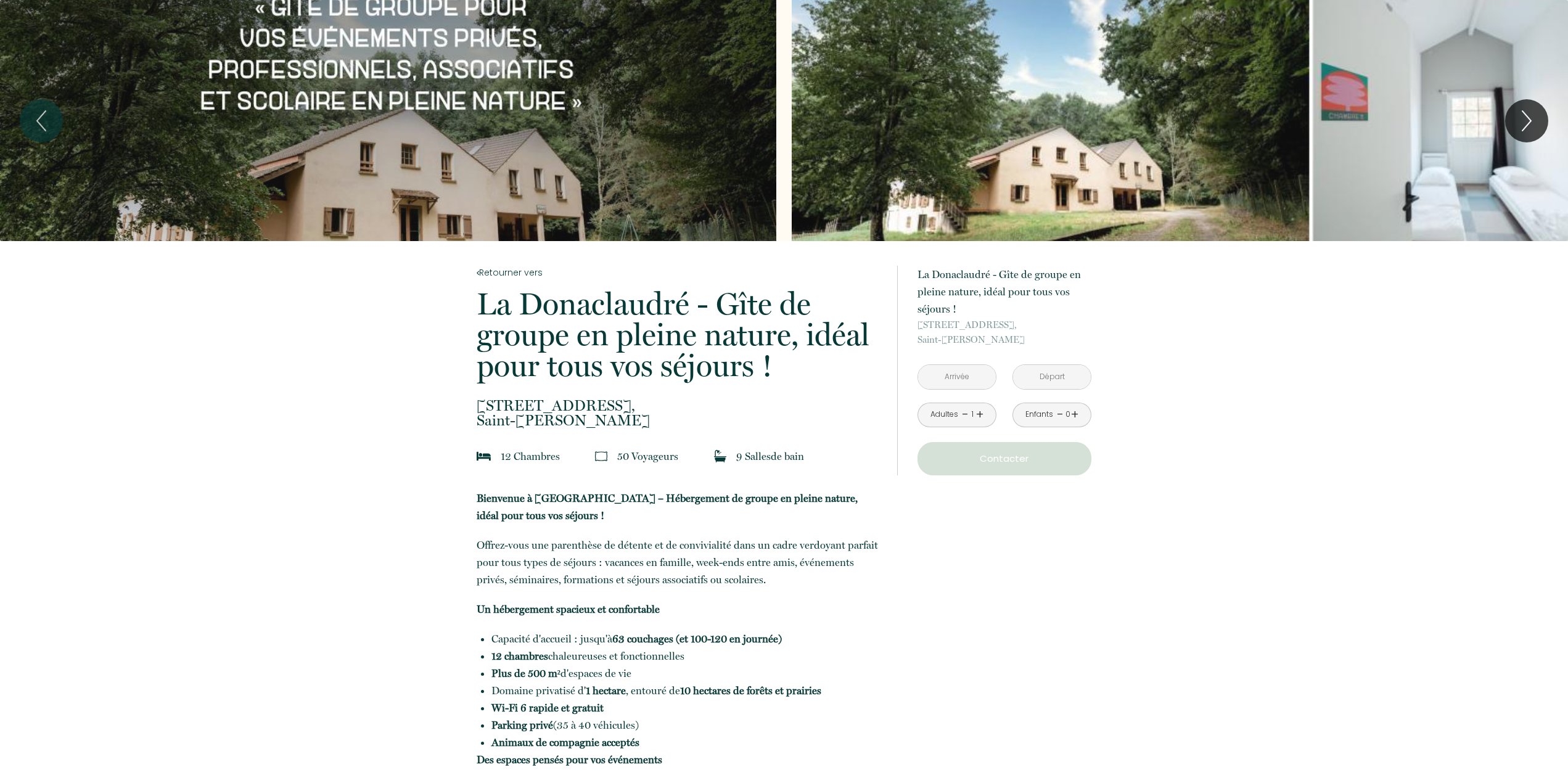
click at [944, 375] on input "text" at bounding box center [957, 377] width 78 height 24
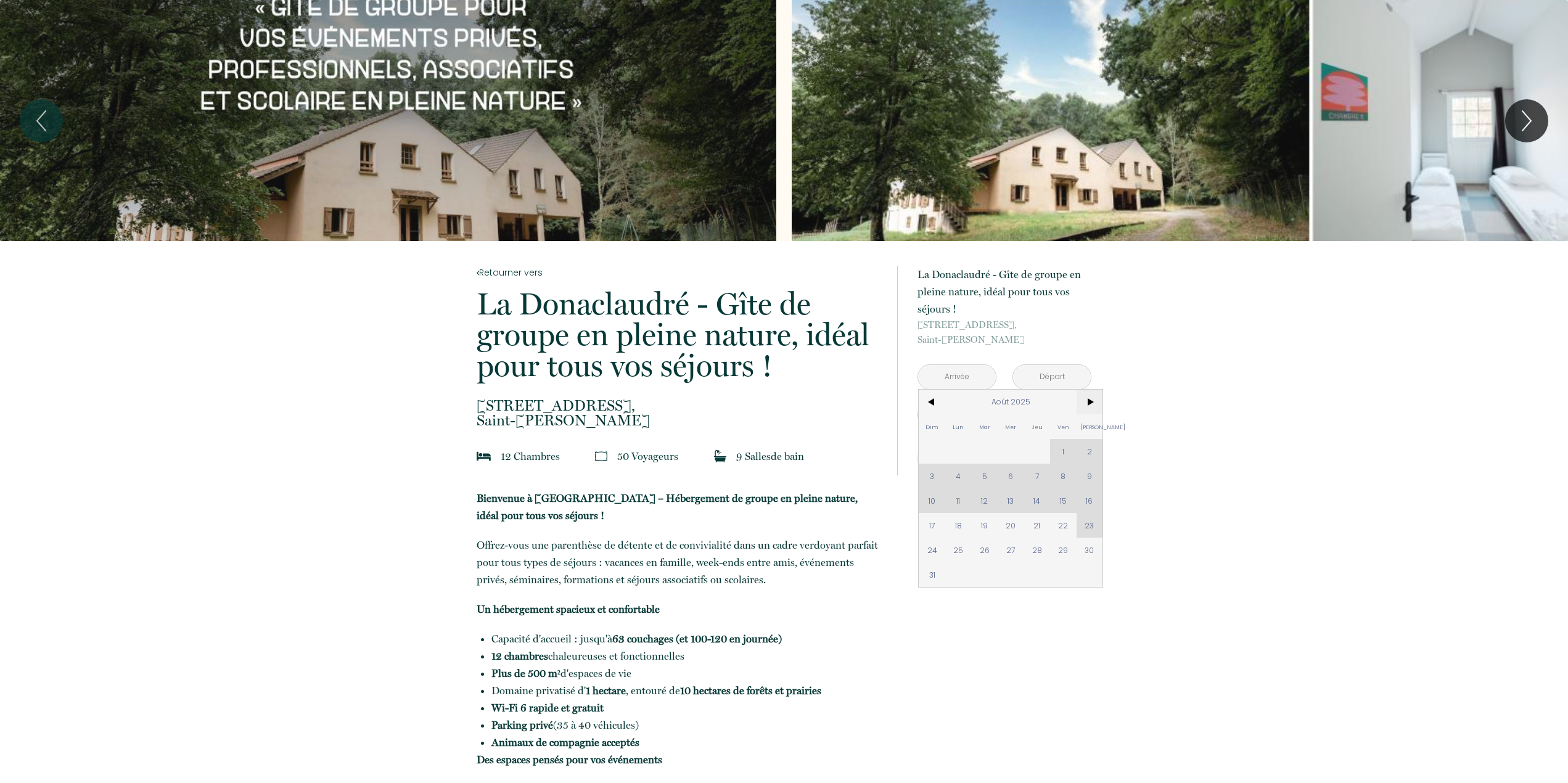
click at [1094, 408] on span ">" at bounding box center [1090, 402] width 27 height 25
click at [1090, 405] on span ">" at bounding box center [1090, 402] width 27 height 25
click at [1032, 524] on span "23" at bounding box center [1037, 526] width 27 height 25
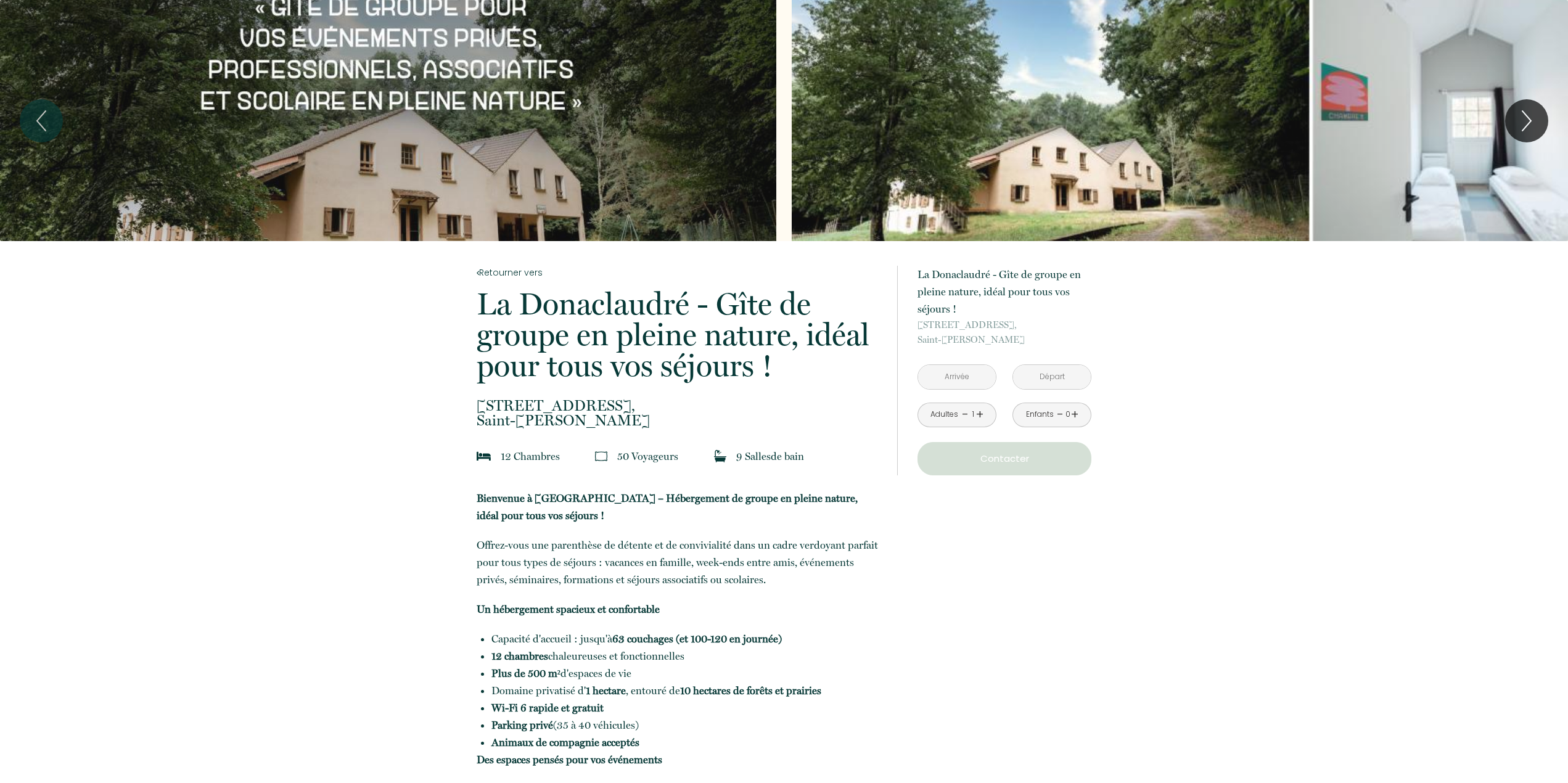
type input "[DATE]"
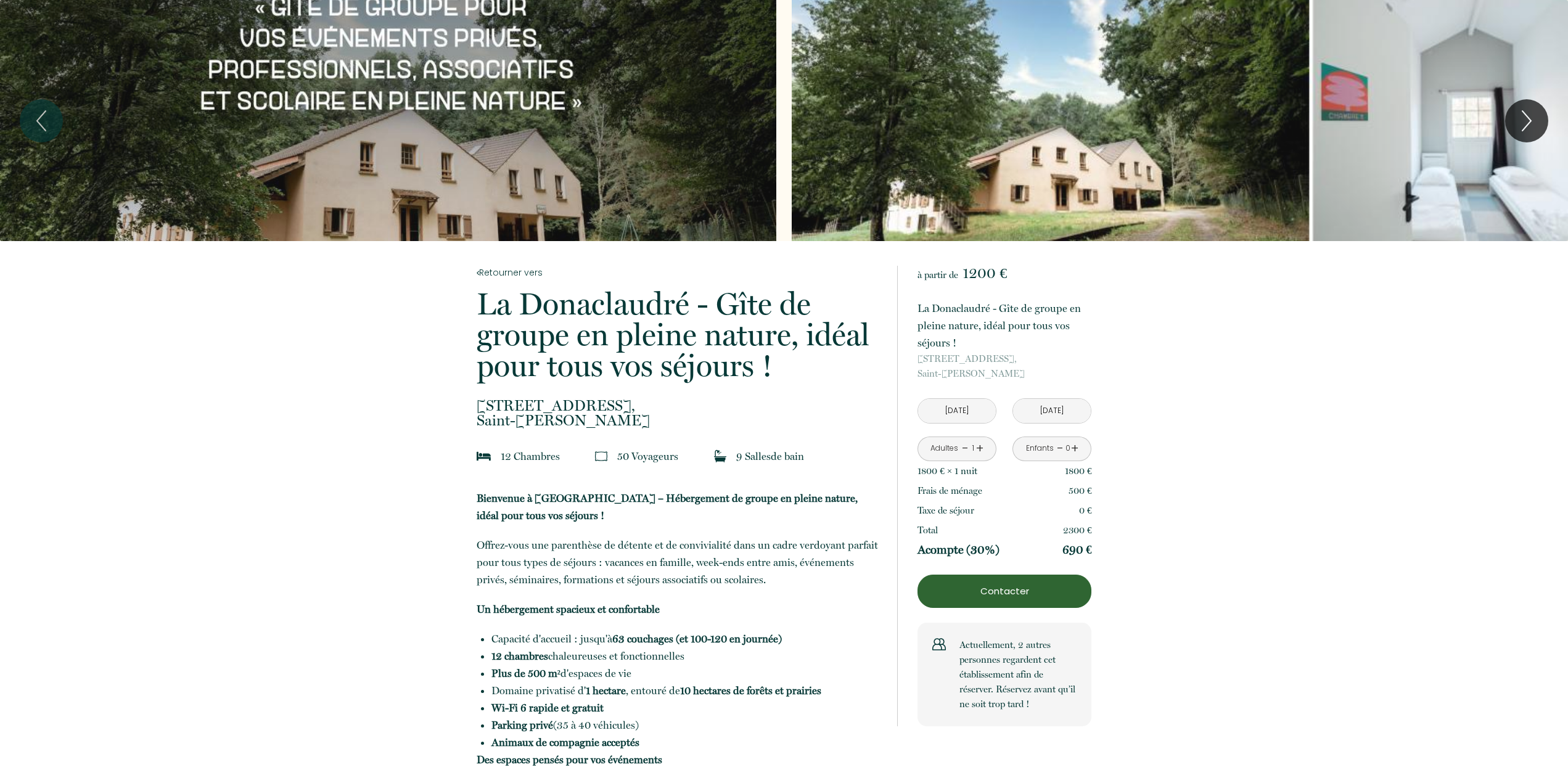
click at [1072, 410] on input "[DATE]" at bounding box center [1052, 411] width 78 height 24
click at [951, 411] on input "[DATE]" at bounding box center [957, 411] width 78 height 24
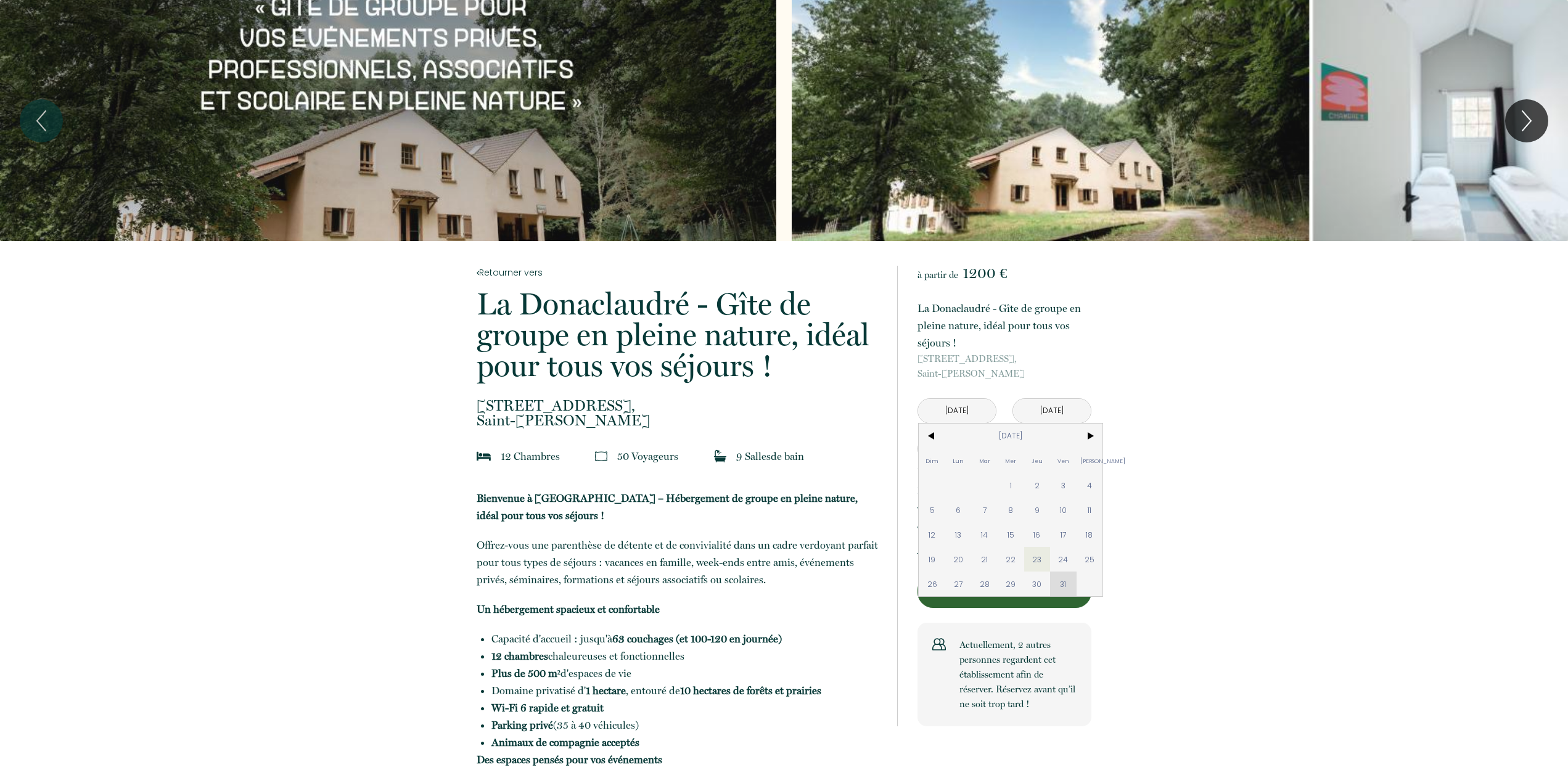
drag, startPoint x: 1062, startPoint y: 559, endPoint x: 1033, endPoint y: 441, distance: 121.5
click at [1062, 559] on span "24" at bounding box center [1063, 559] width 27 height 25
type input "[DATE]"
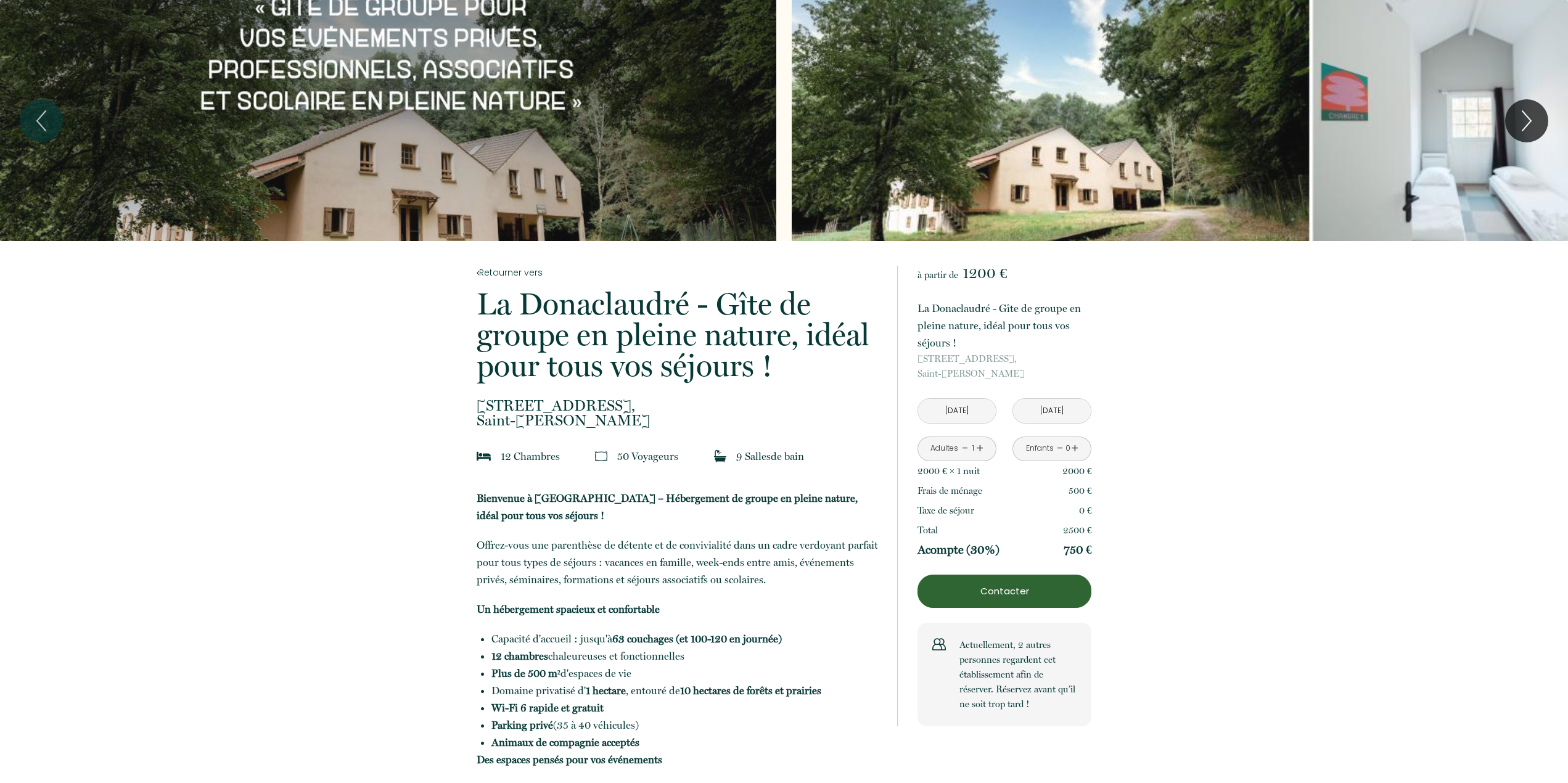
click at [1044, 415] on input "[DATE]" at bounding box center [1052, 411] width 78 height 24
click at [1047, 409] on input "[DATE]" at bounding box center [1052, 411] width 78 height 24
click at [1066, 415] on input "[DATE]" at bounding box center [1052, 411] width 78 height 24
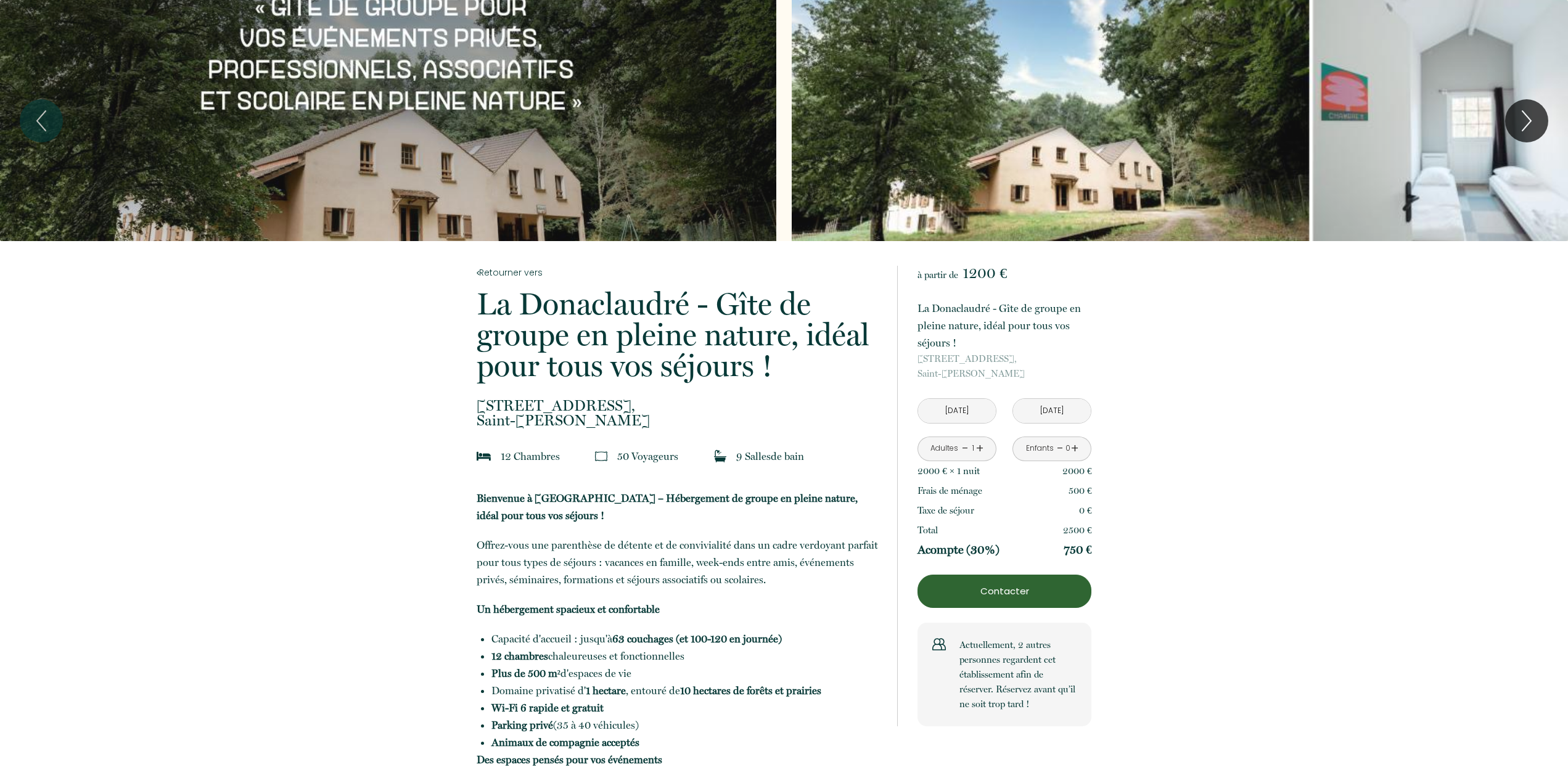
click at [1041, 415] on input "[DATE]" at bounding box center [1052, 411] width 78 height 24
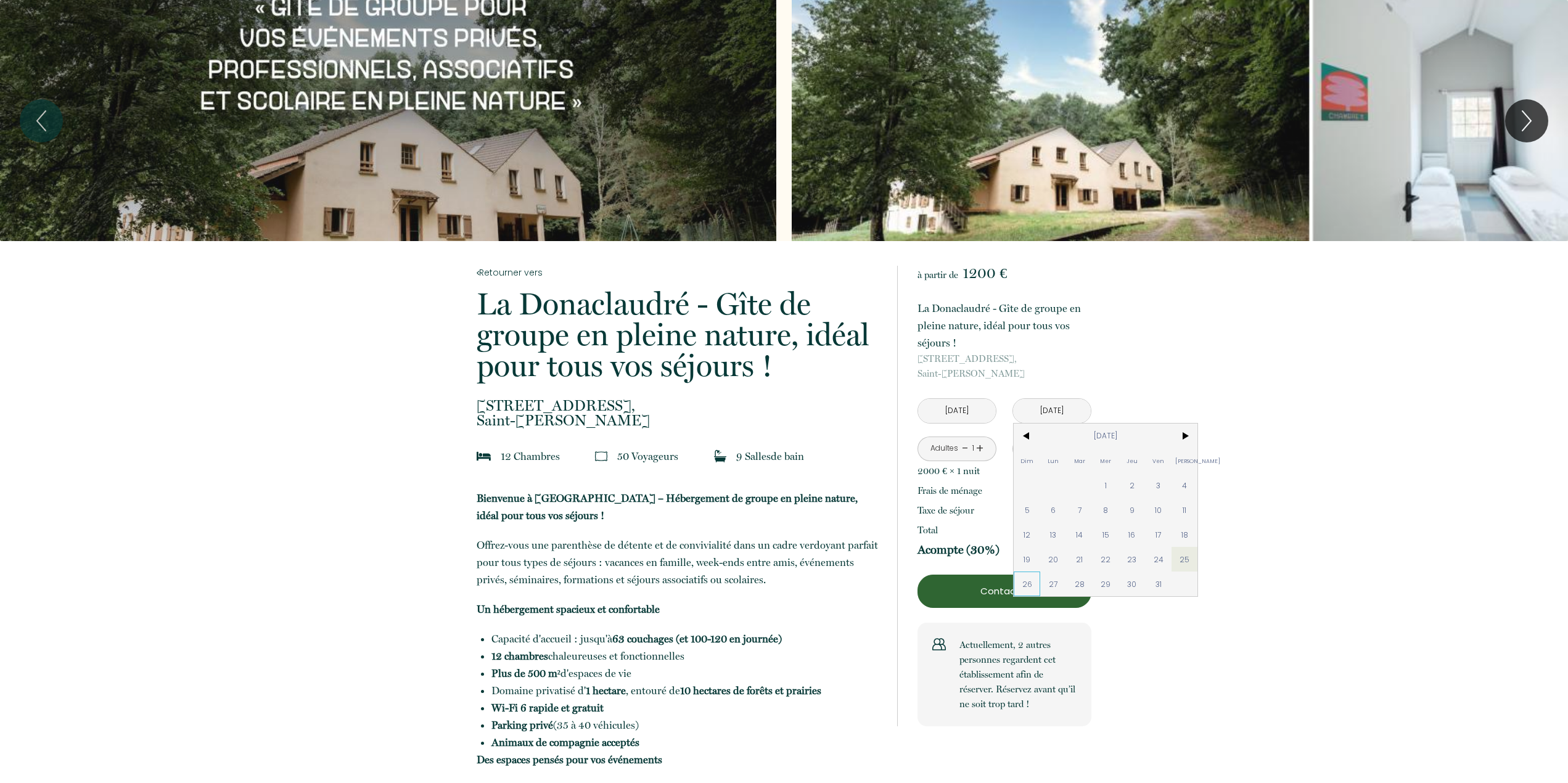
click at [1032, 584] on span "26" at bounding box center [1027, 584] width 27 height 25
type input "[DATE]"
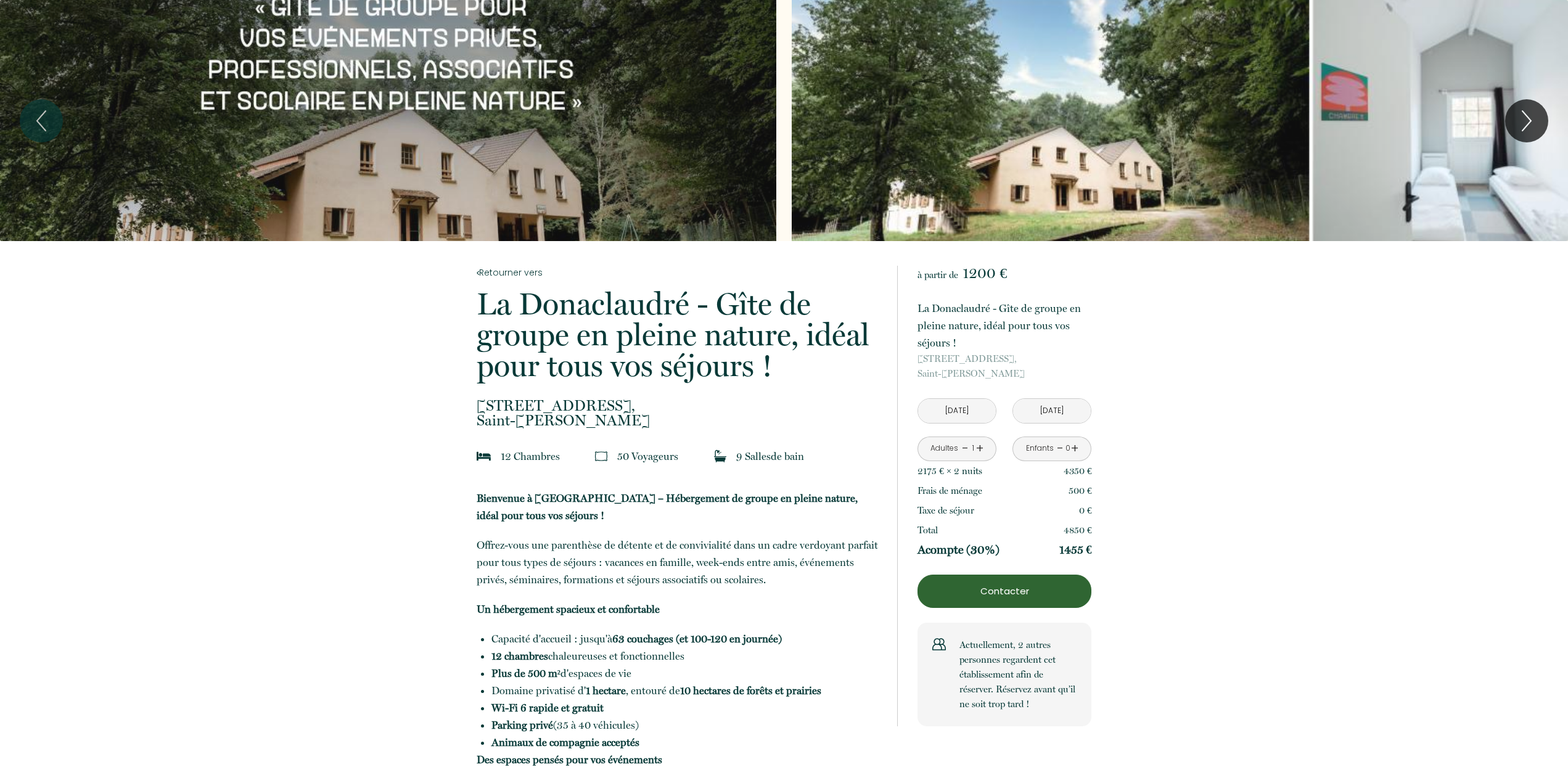
click at [973, 449] on div "1" at bounding box center [973, 448] width 6 height 12
click at [973, 447] on div "1" at bounding box center [973, 448] width 6 height 12
click at [978, 449] on link "+" at bounding box center [980, 448] width 7 height 19
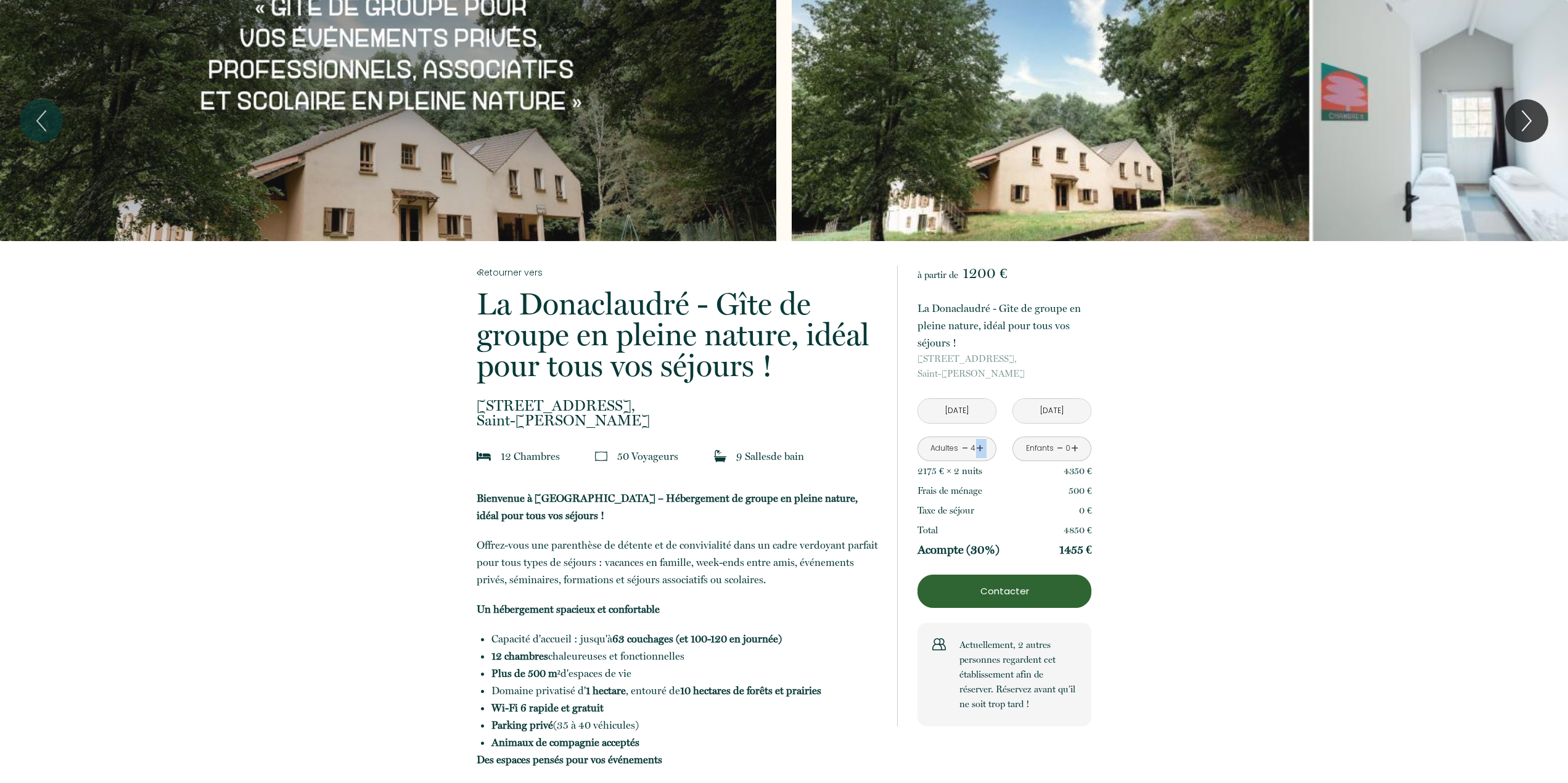
click at [978, 449] on link "+" at bounding box center [980, 448] width 7 height 19
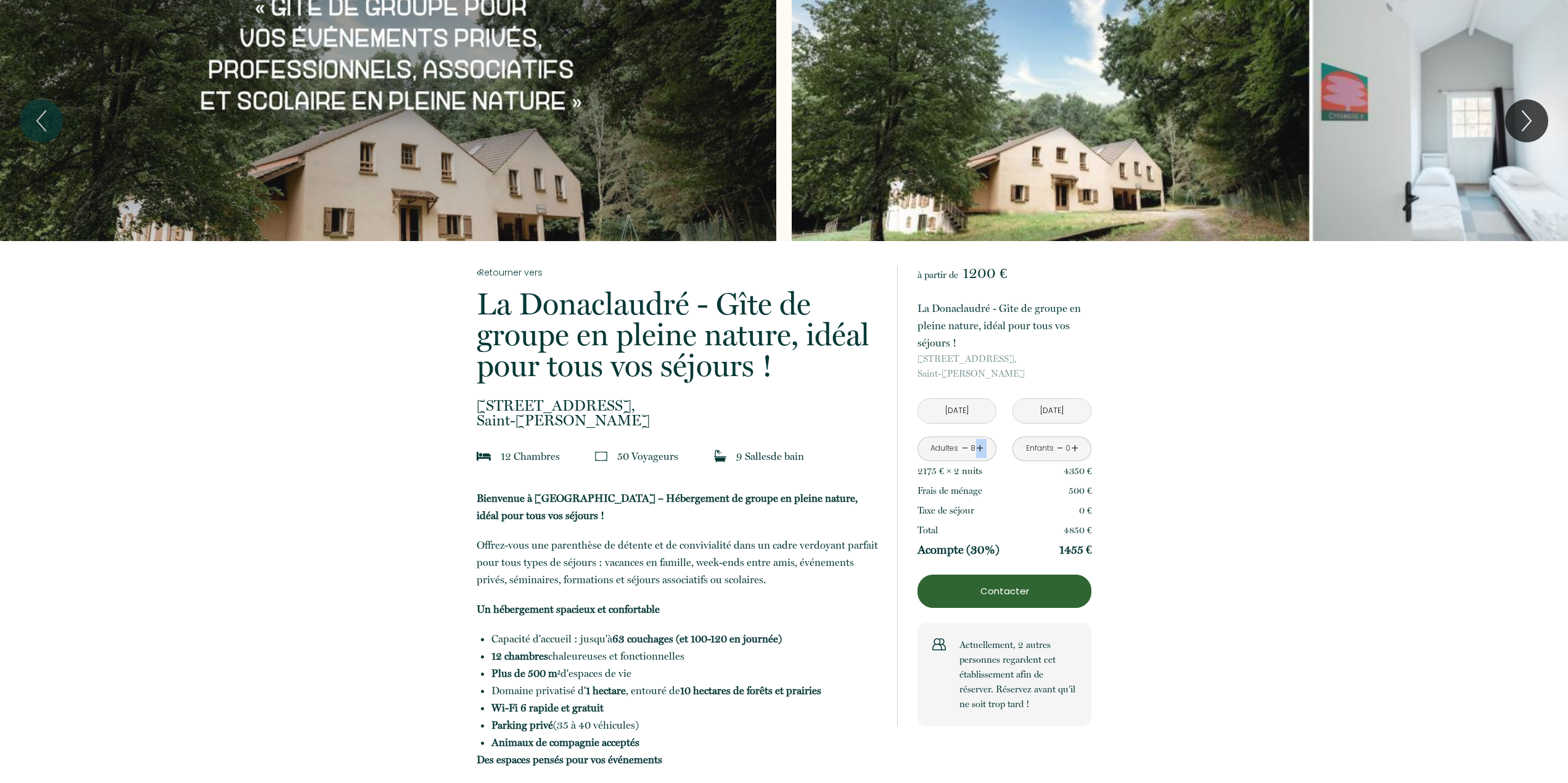
click at [978, 449] on link "+" at bounding box center [980, 448] width 7 height 19
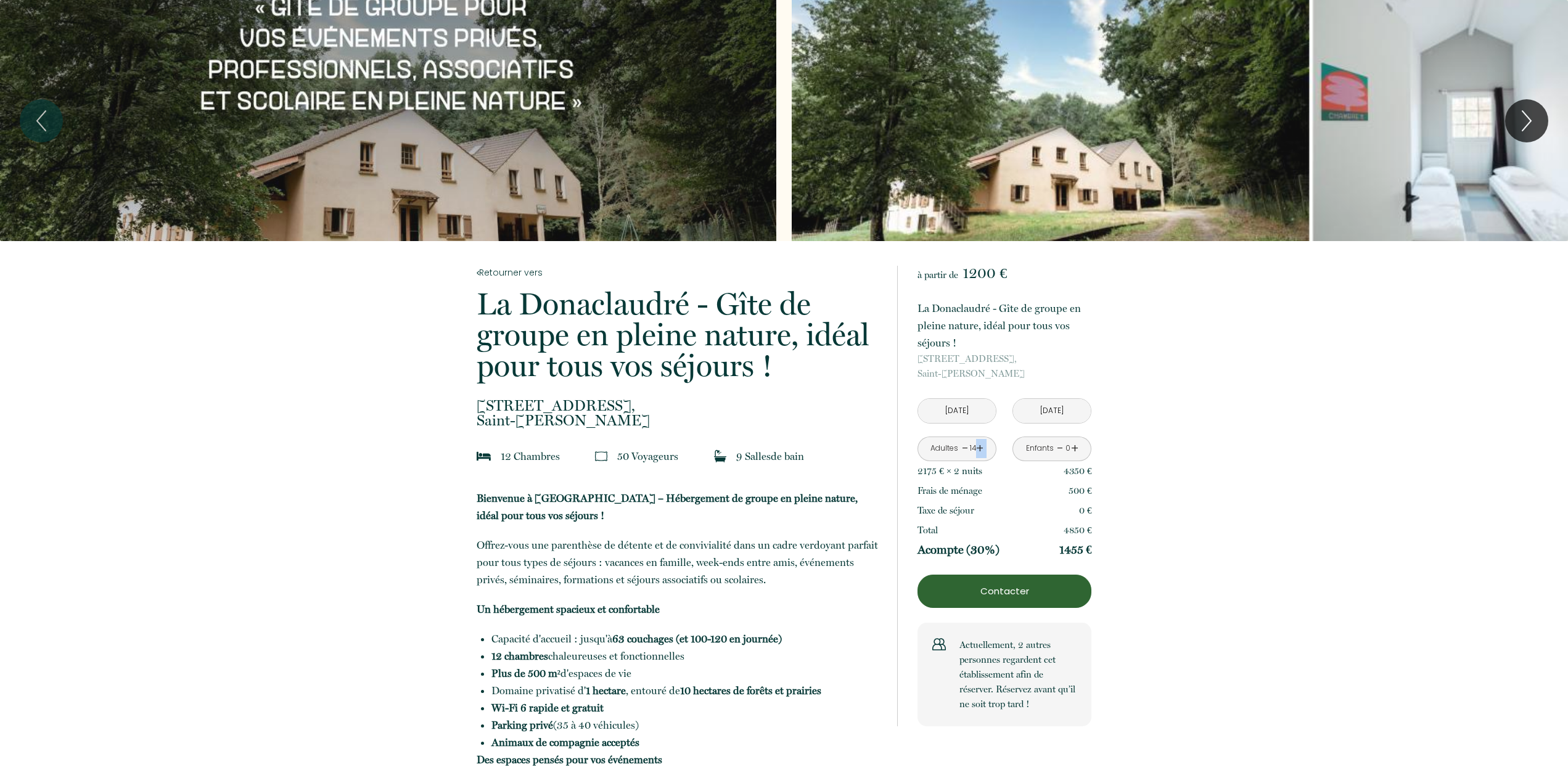
click at [978, 449] on link "+" at bounding box center [980, 448] width 7 height 19
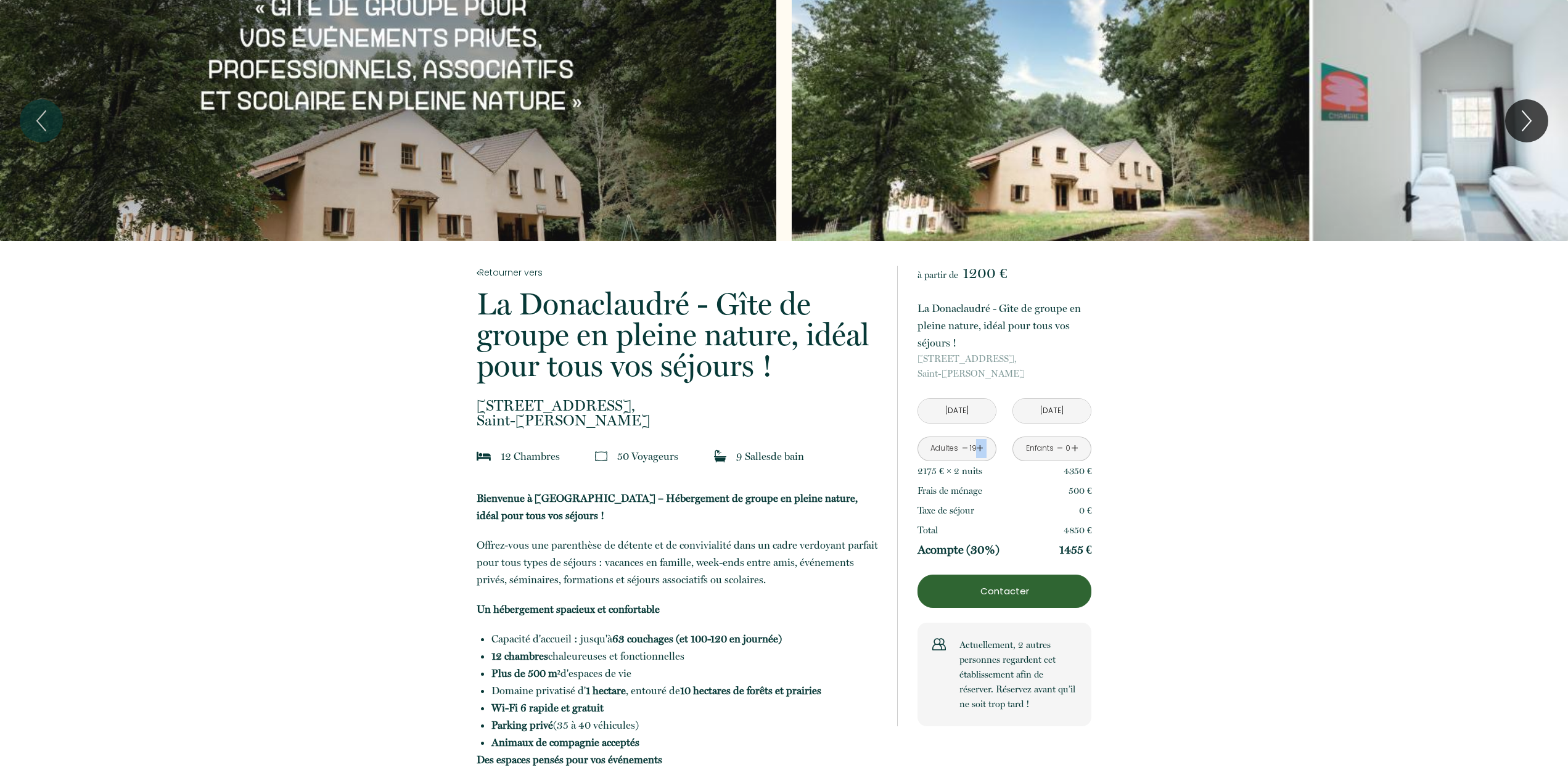
click at [978, 449] on link "+" at bounding box center [980, 448] width 7 height 19
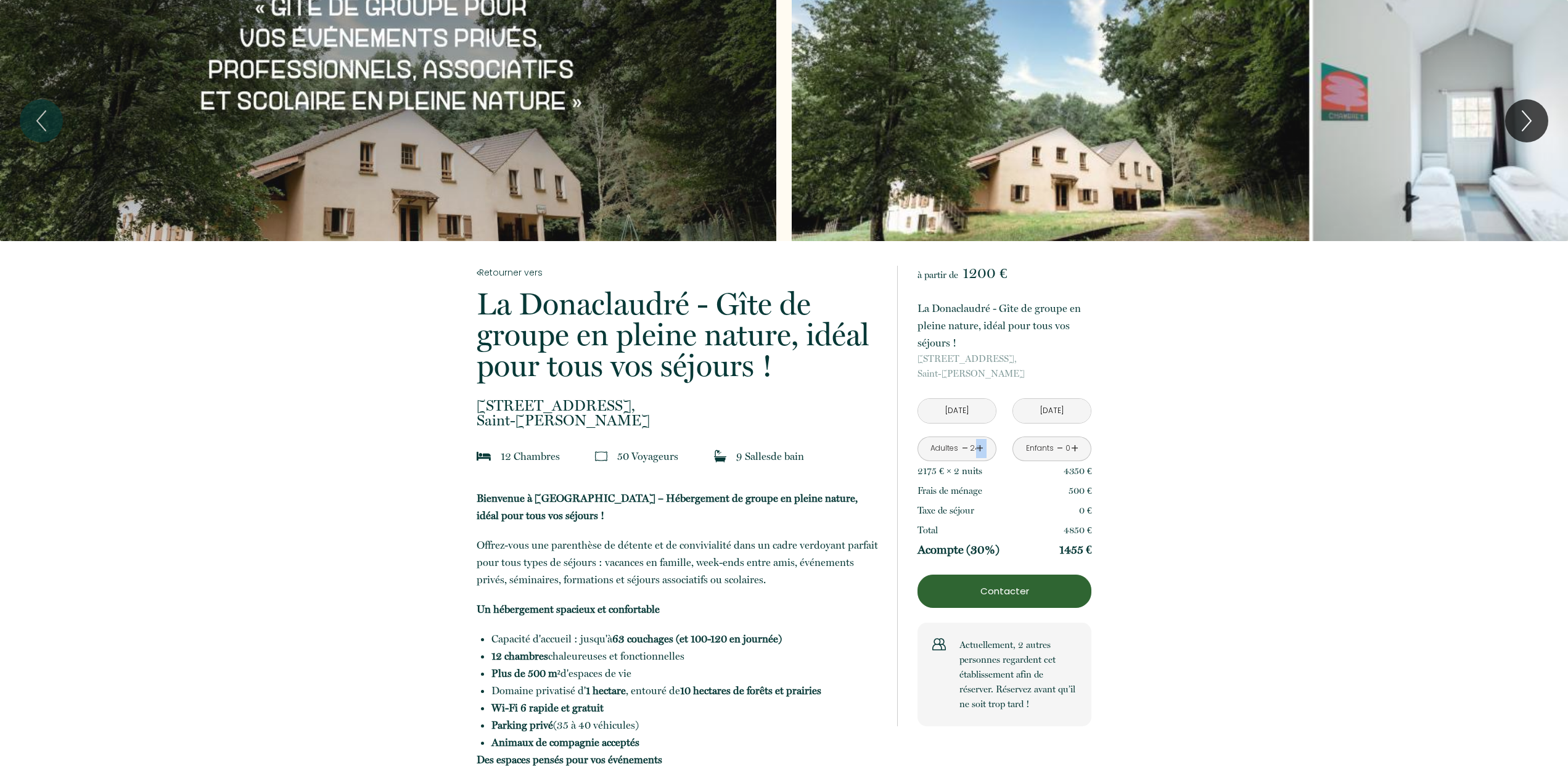
click at [978, 449] on link "+" at bounding box center [980, 448] width 7 height 19
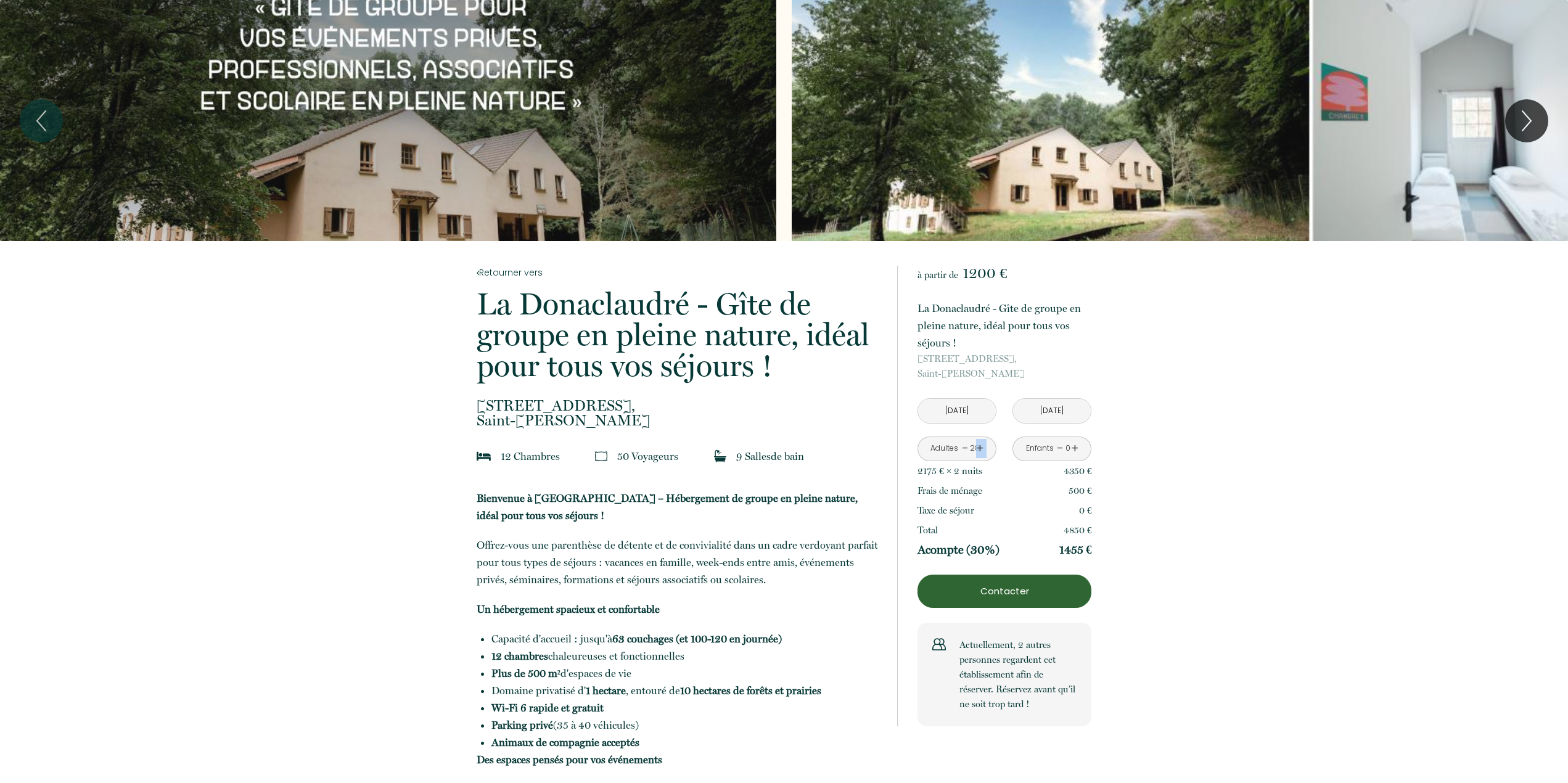
click at [978, 449] on link "+" at bounding box center [980, 448] width 7 height 19
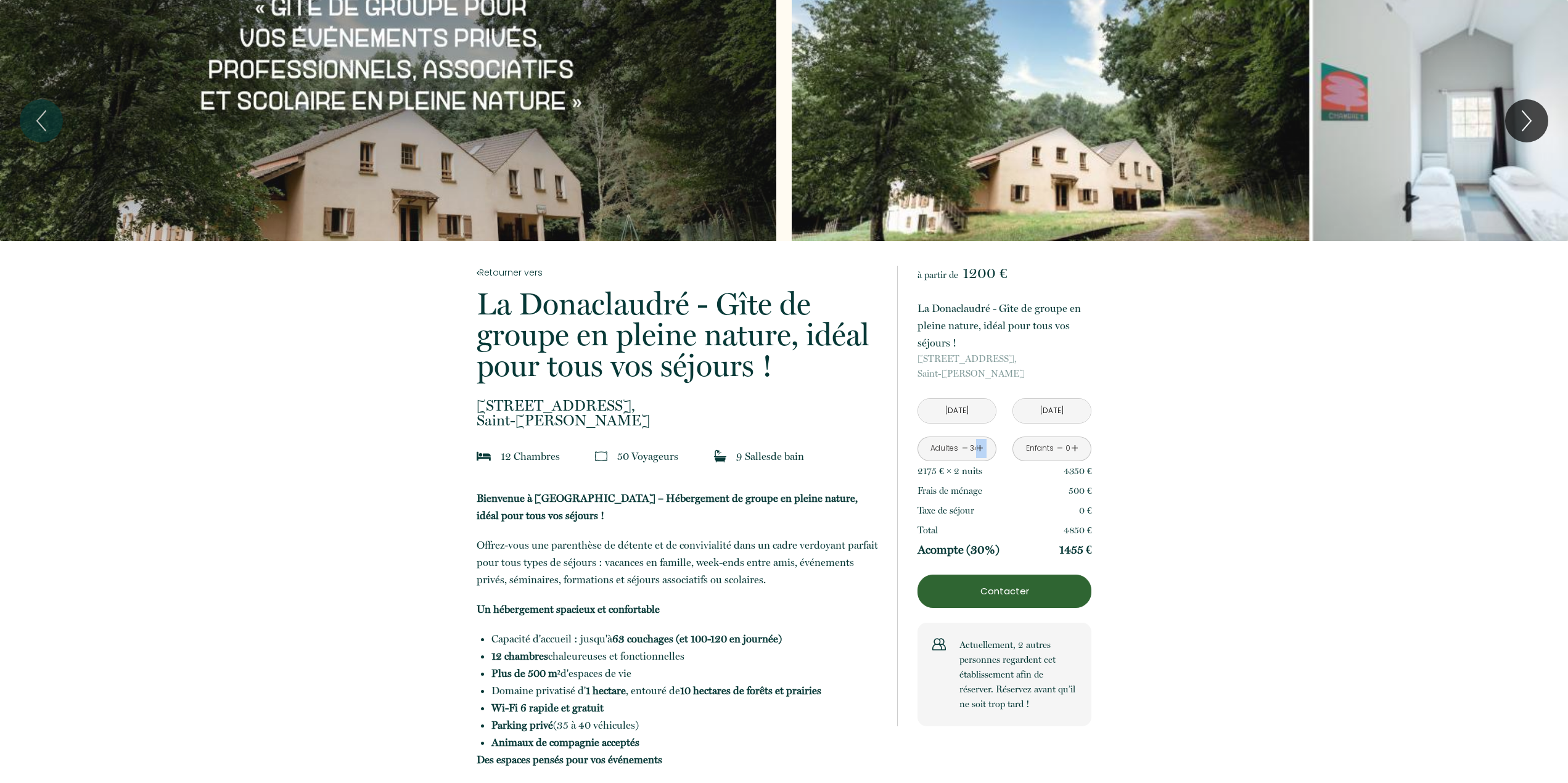
click at [978, 449] on link "+" at bounding box center [980, 448] width 7 height 19
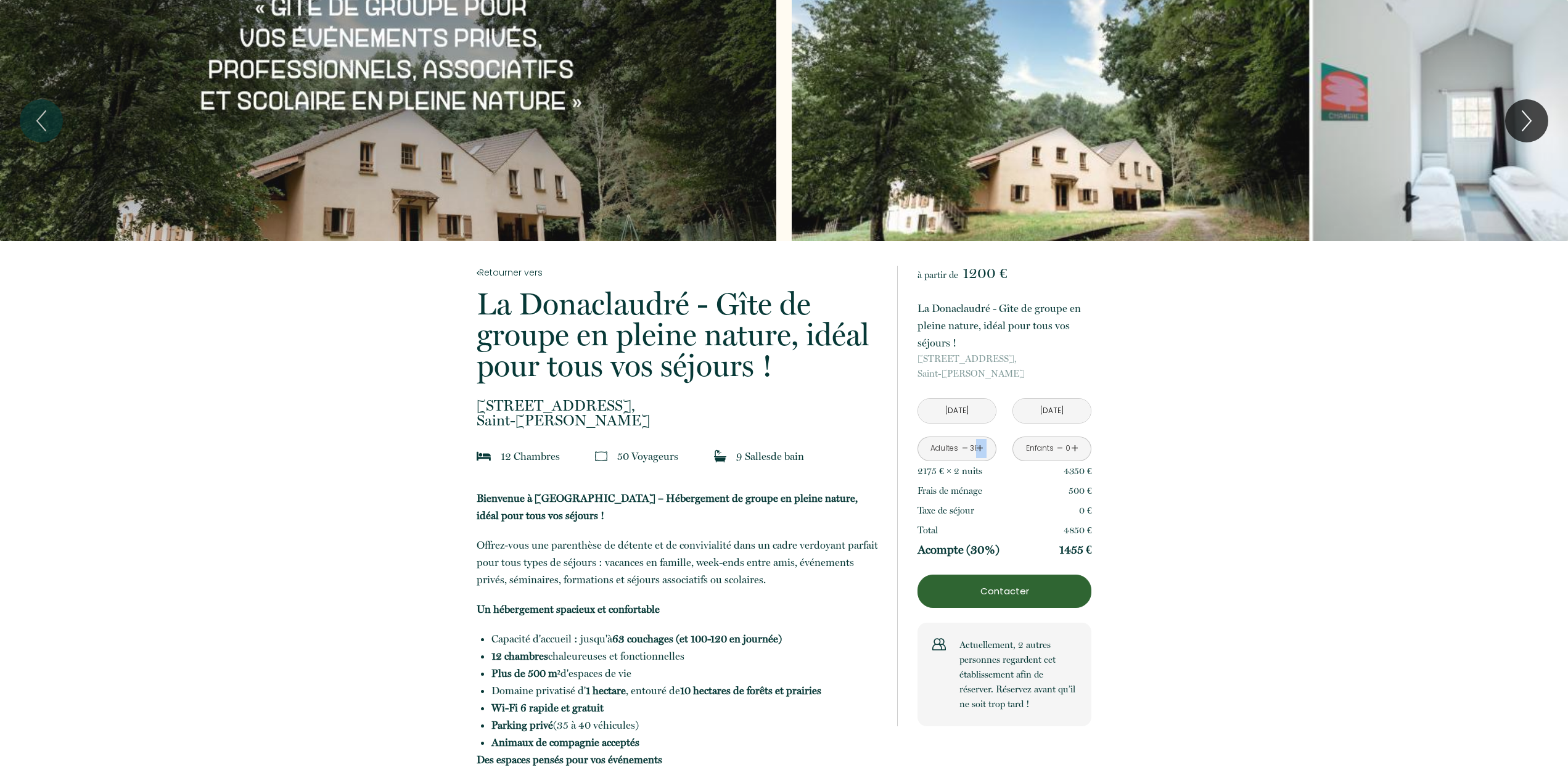
click at [978, 449] on link "+" at bounding box center [980, 448] width 7 height 19
click at [978, 449] on link "+" at bounding box center [980, 448] width 7 height 19
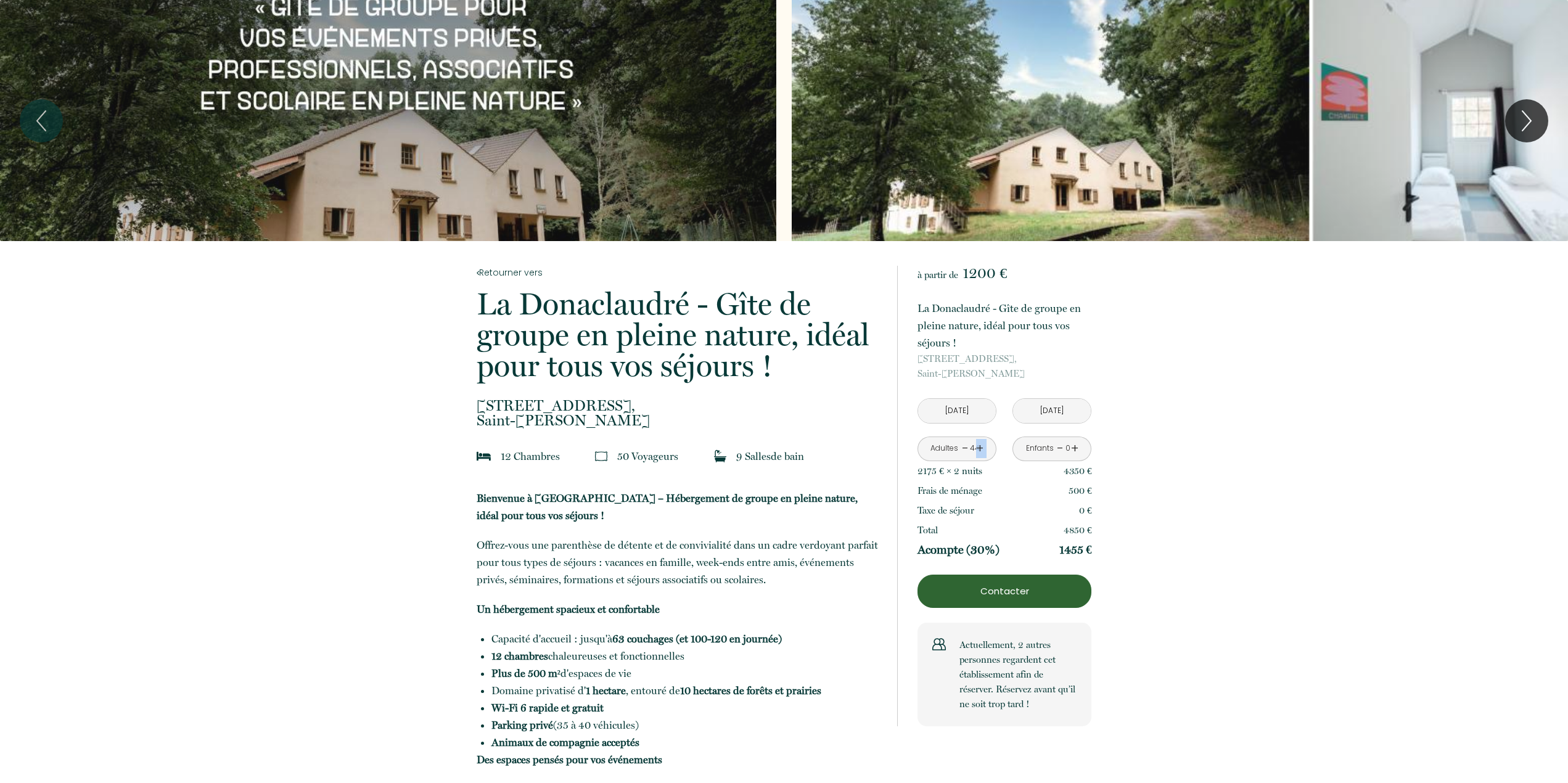
click at [978, 449] on link "+" at bounding box center [980, 448] width 7 height 19
drag, startPoint x: 1264, startPoint y: 432, endPoint x: 1261, endPoint y: 438, distance: 6.7
drag, startPoint x: 1054, startPoint y: 548, endPoint x: 1178, endPoint y: 533, distance: 124.9
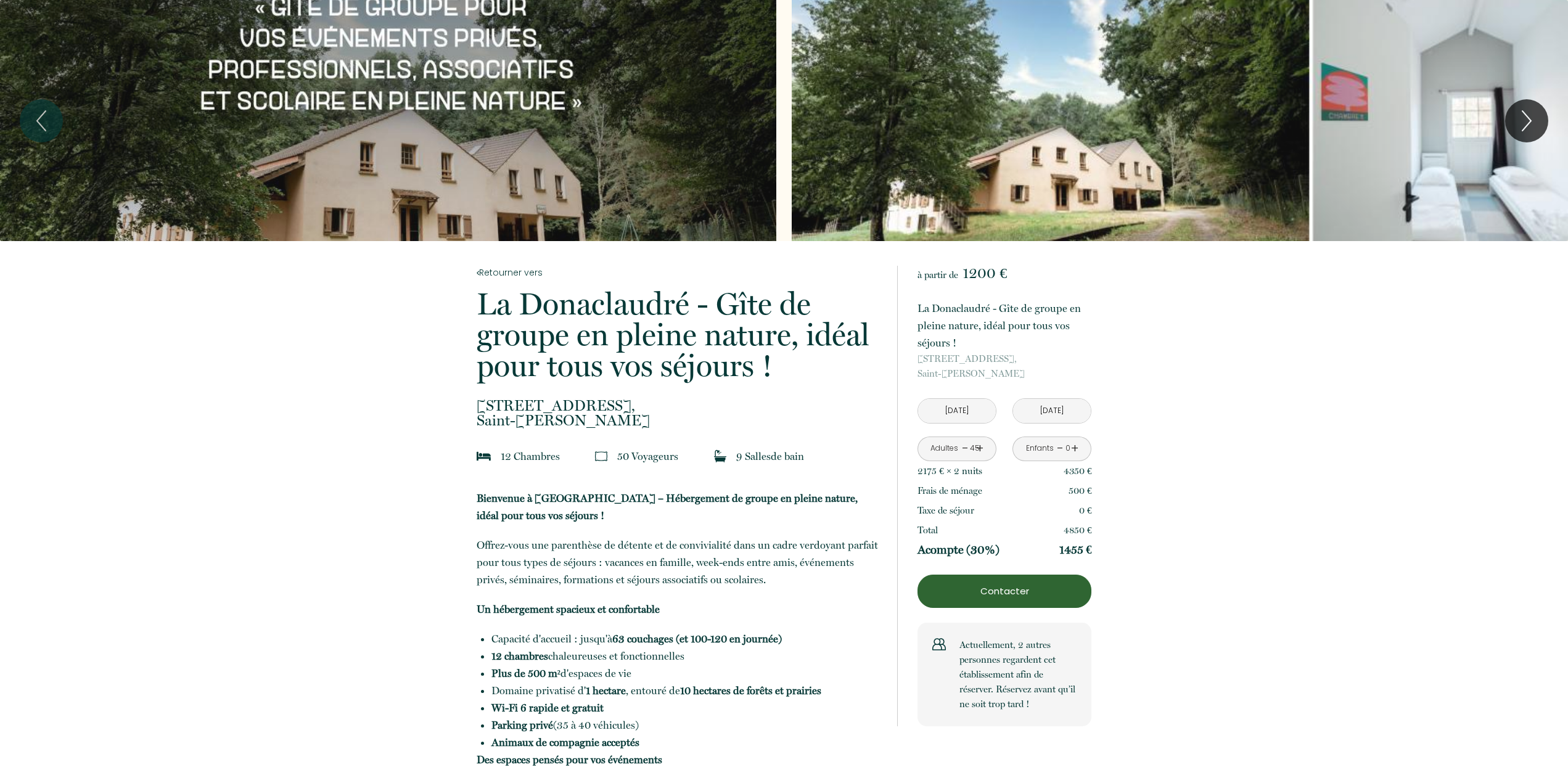
drag, startPoint x: 915, startPoint y: 469, endPoint x: 1113, endPoint y: 527, distance: 206.3
click at [1067, 527] on p "4850 €" at bounding box center [1077, 531] width 28 height 15
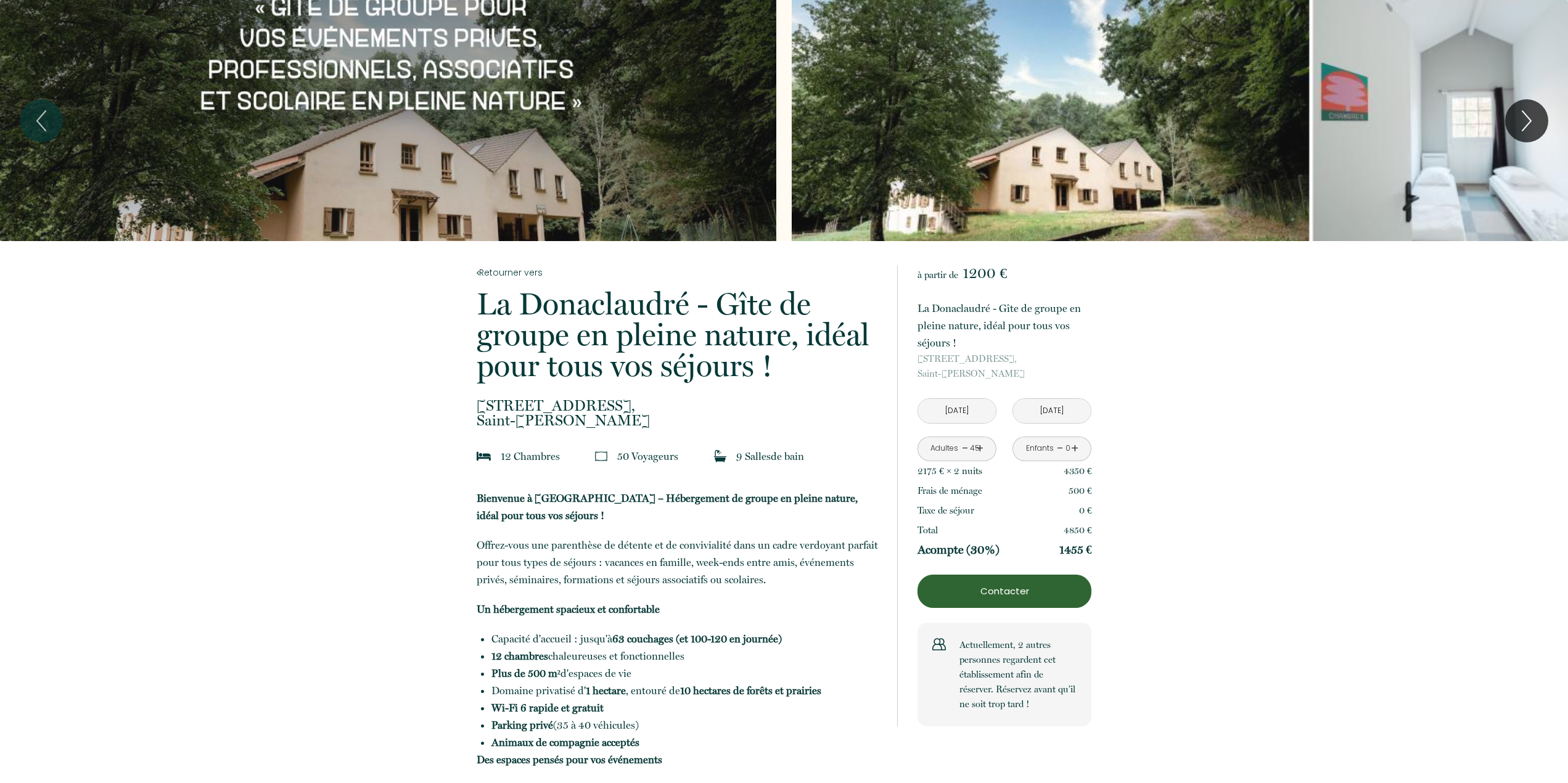
drag, startPoint x: 1058, startPoint y: 525, endPoint x: 1117, endPoint y: 528, distance: 59.1
click at [1037, 544] on div "Acompte (30%) 1455 €" at bounding box center [1004, 550] width 174 height 20
drag, startPoint x: 1061, startPoint y: 535, endPoint x: 1094, endPoint y: 537, distance: 33.1
